Goal: Transaction & Acquisition: Book appointment/travel/reservation

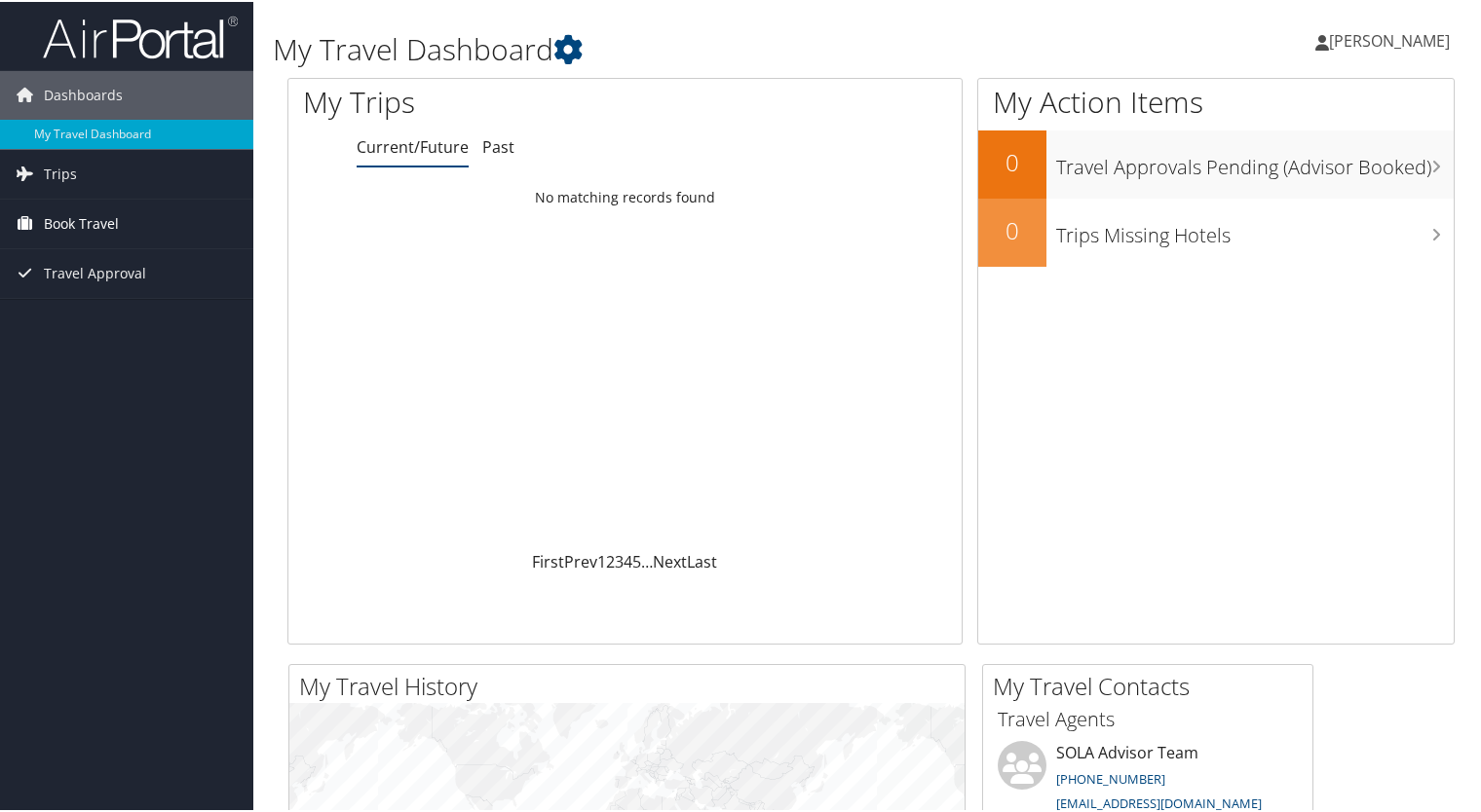
click at [91, 234] on span "Book Travel" at bounding box center [82, 222] width 75 height 49
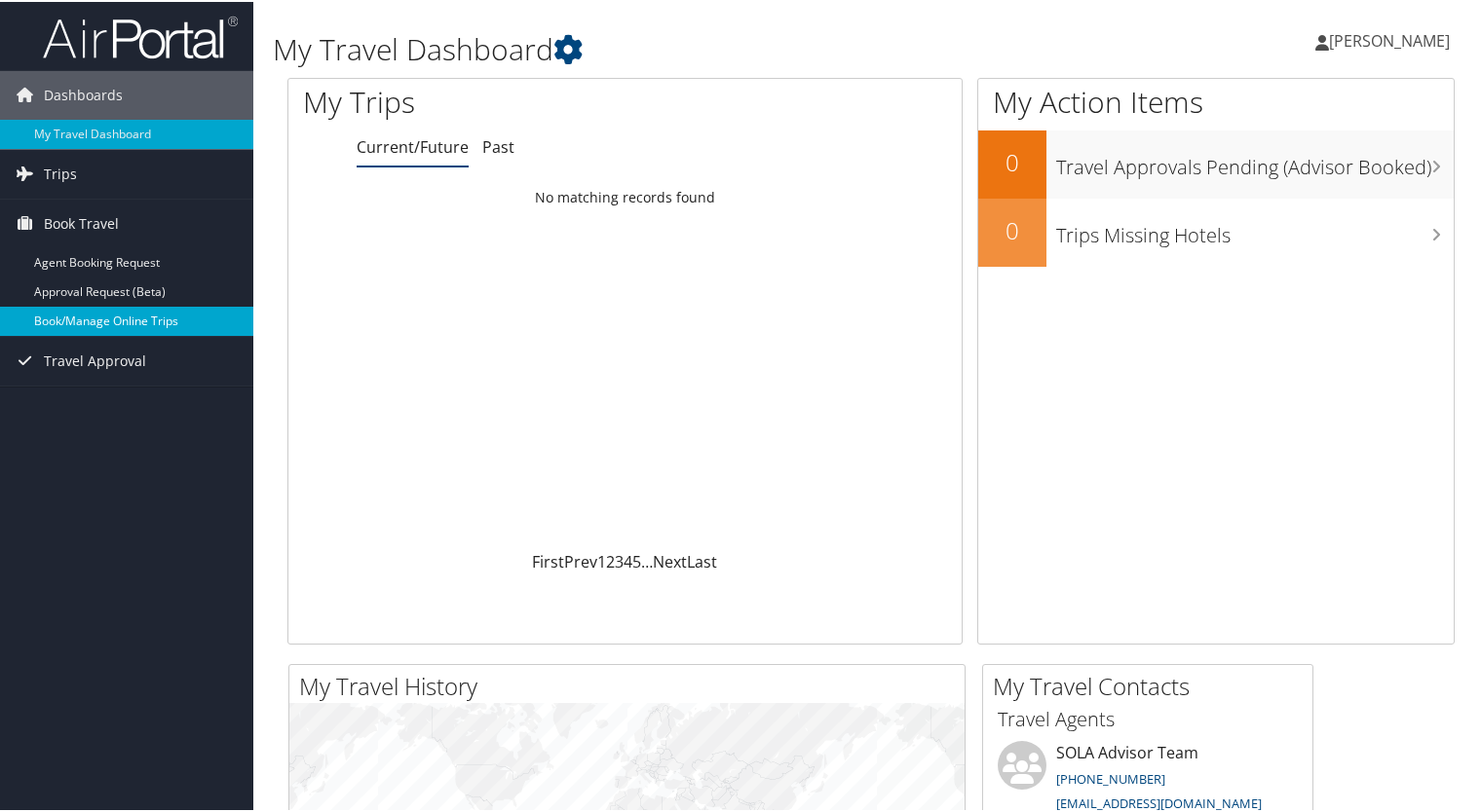
click at [108, 319] on link "Book/Manage Online Trips" at bounding box center [127, 319] width 254 height 29
